Goal: Browse casually: Explore the website without a specific task or goal

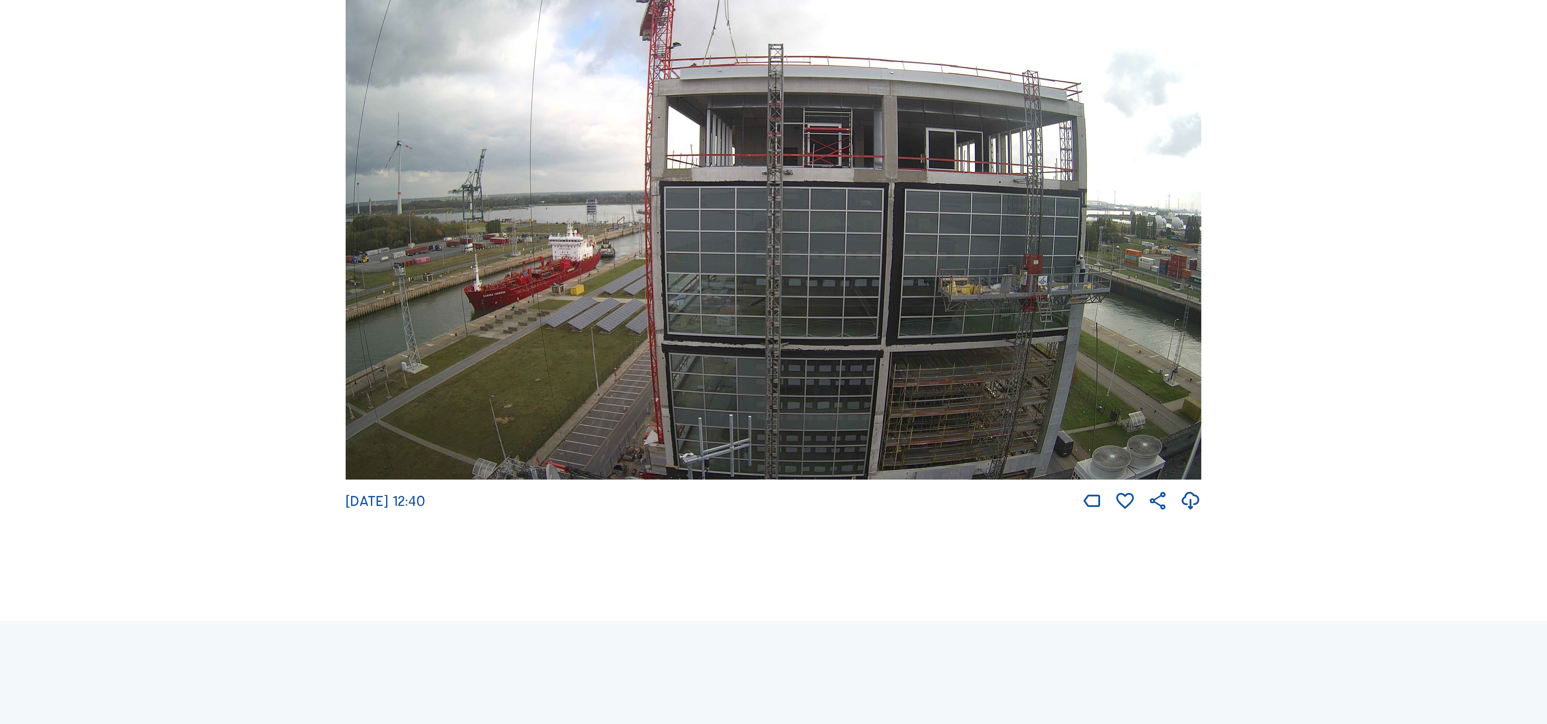
scroll to position [102, 0]
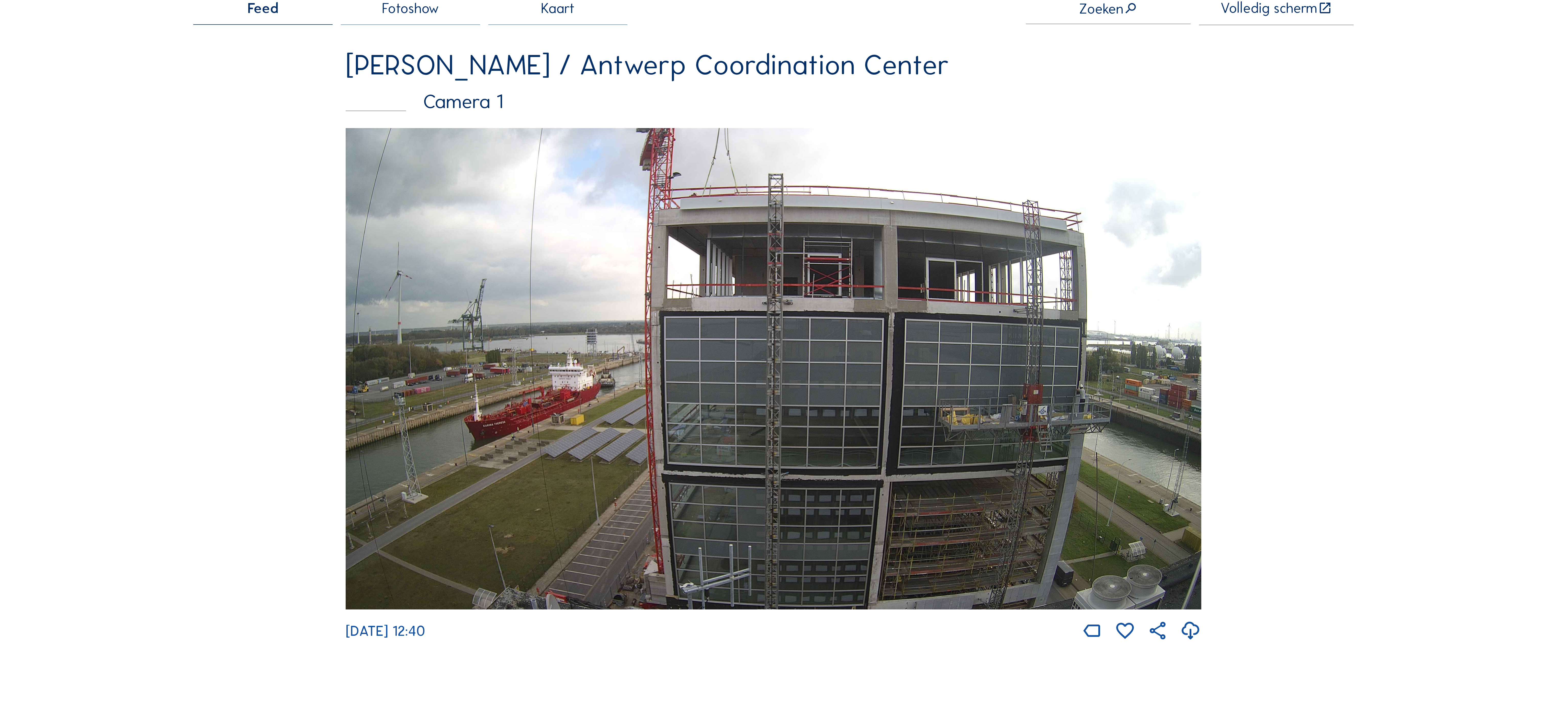
click at [680, 263] on img at bounding box center [773, 368] width 855 height 481
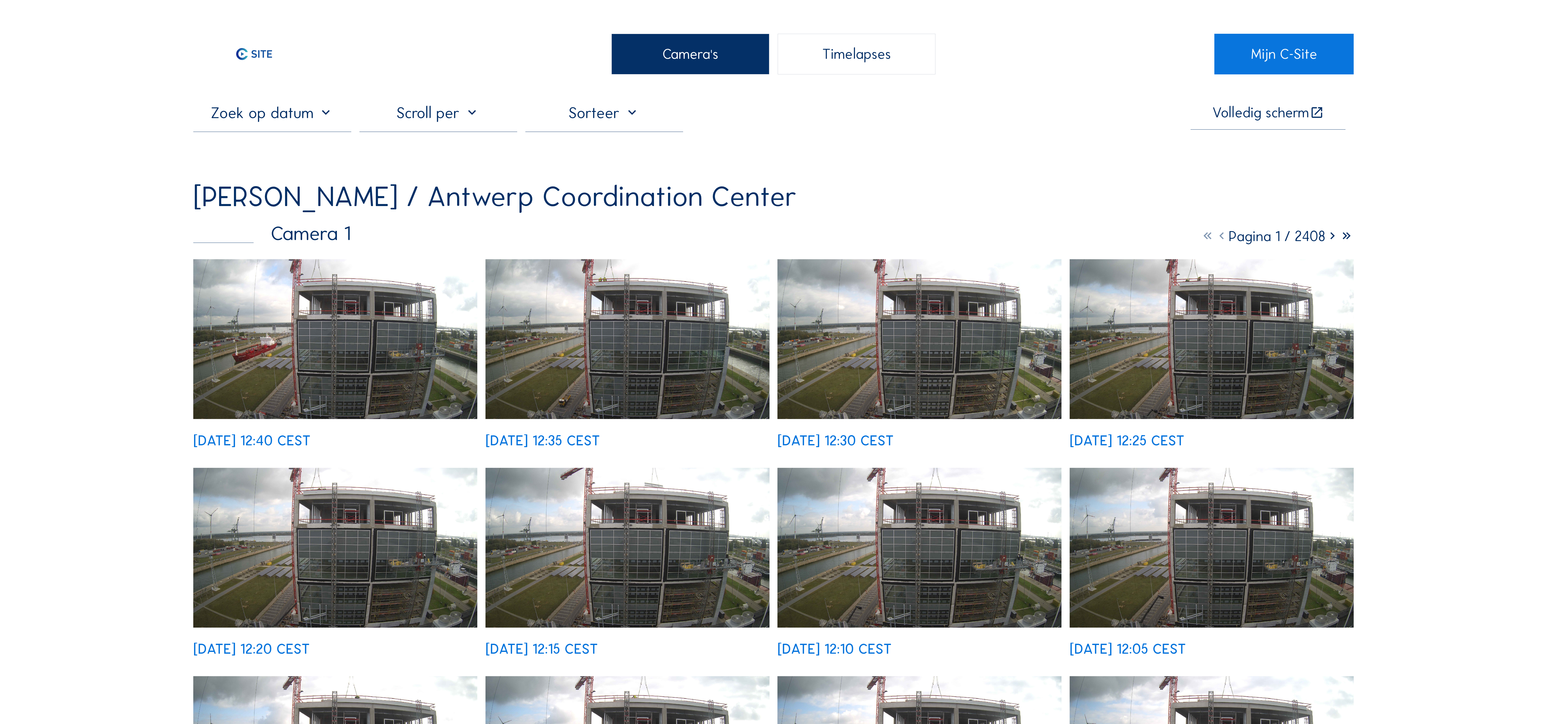
click at [954, 303] on img at bounding box center [919, 339] width 284 height 160
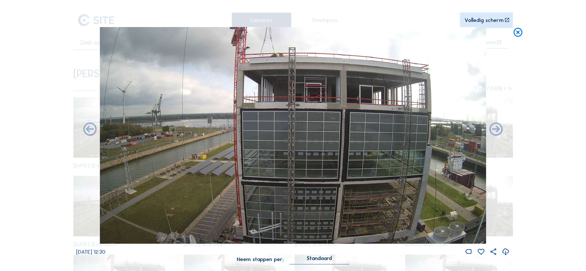
click at [510, 251] on div "Scroll om door de tijd te reizen | Druk op de 'Alt'-knop + scroll om te Zoomen …" at bounding box center [293, 135] width 586 height 271
click at [507, 251] on icon at bounding box center [506, 252] width 8 height 10
click at [550, 86] on div "Scroll om door de tijd te reizen | Druk op de 'Alt'-knop + scroll om te Zoomen …" at bounding box center [293, 135] width 586 height 271
click at [521, 33] on icon at bounding box center [518, 32] width 10 height 11
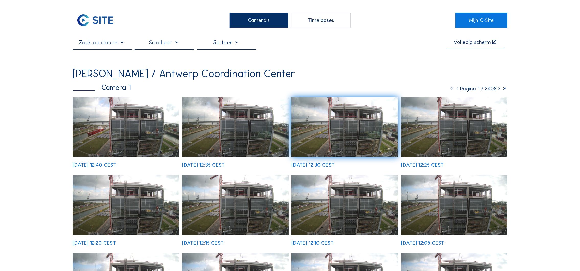
click at [155, 134] on img at bounding box center [126, 127] width 107 height 60
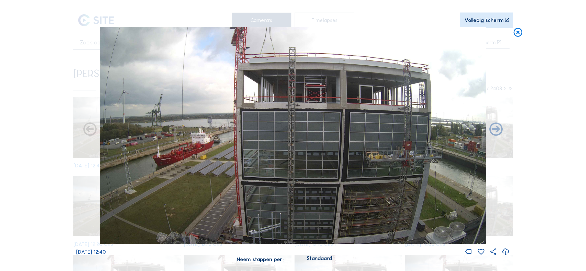
click at [519, 34] on icon at bounding box center [518, 32] width 10 height 11
